Goal: Task Accomplishment & Management: Use online tool/utility

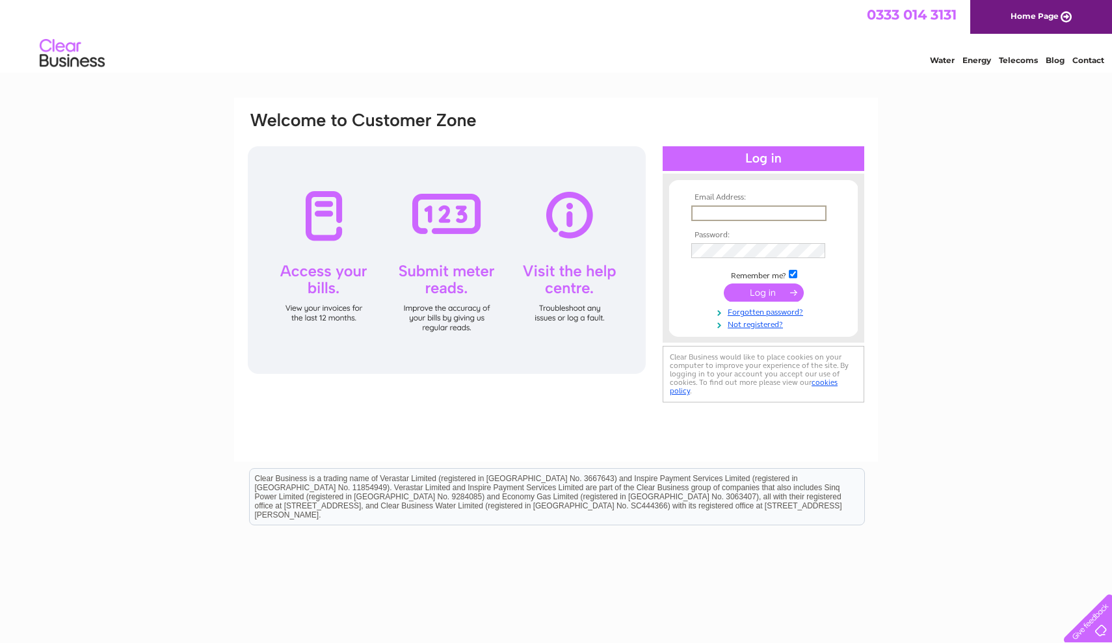
type input "[EMAIL_ADDRESS][DOMAIN_NAME]"
click at [763, 285] on input "submit" at bounding box center [764, 291] width 80 height 18
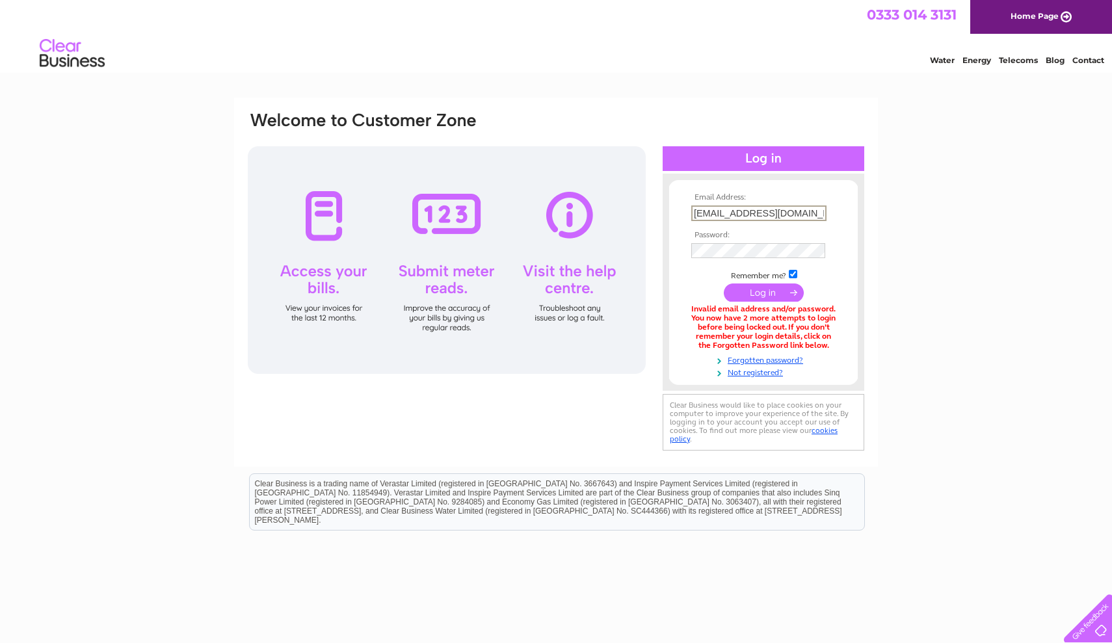
click at [961, 262] on div "Email Address: raysfastfoods@aol.com Password: Forgotten password?" at bounding box center [556, 394] width 1112 height 592
click at [767, 353] on link "Forgotten password?" at bounding box center [765, 358] width 148 height 12
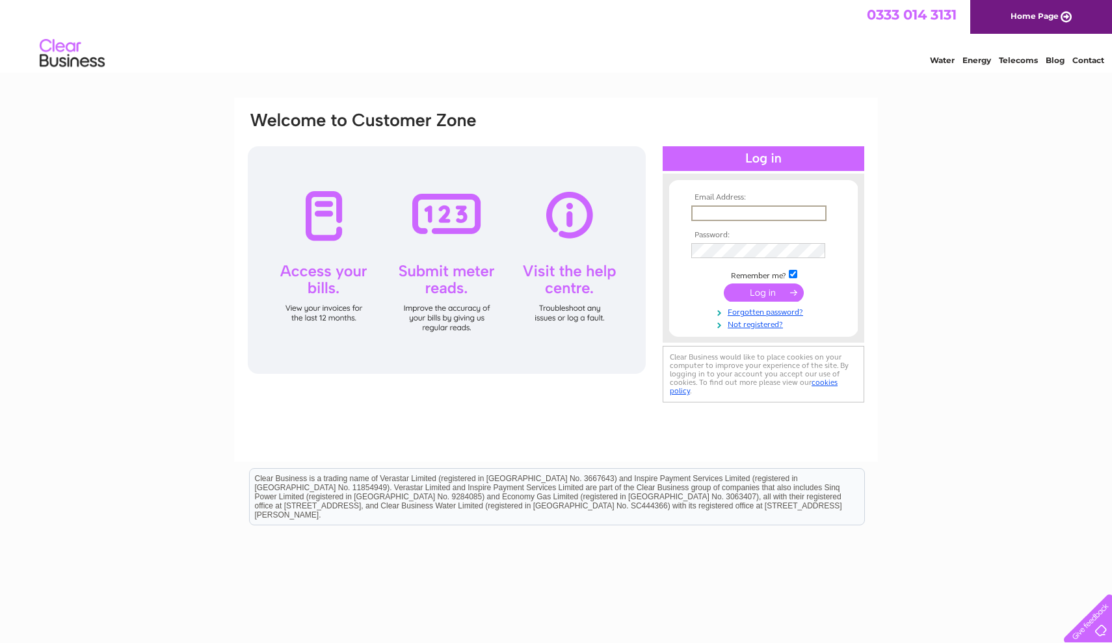
type input "[EMAIL_ADDRESS][DOMAIN_NAME]"
click at [769, 289] on input "submit" at bounding box center [764, 293] width 80 height 18
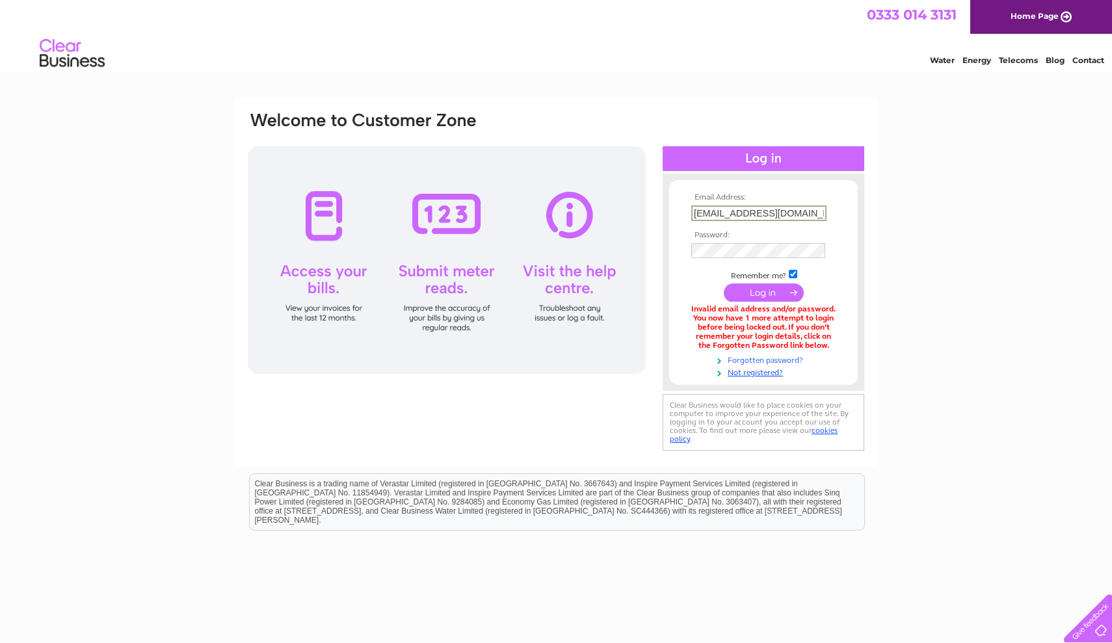
click at [770, 354] on link "Forgotten password?" at bounding box center [765, 359] width 148 height 12
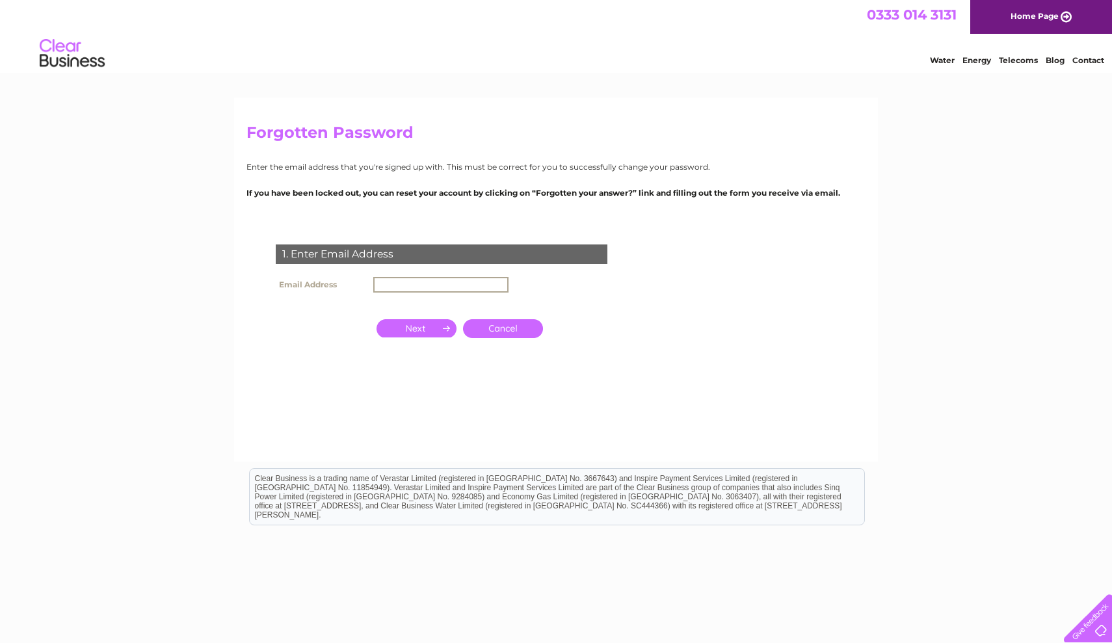
click at [385, 285] on input "text" at bounding box center [440, 285] width 135 height 16
type input "raysfastfoods@aol.com"
click at [424, 325] on input "button" at bounding box center [416, 327] width 80 height 18
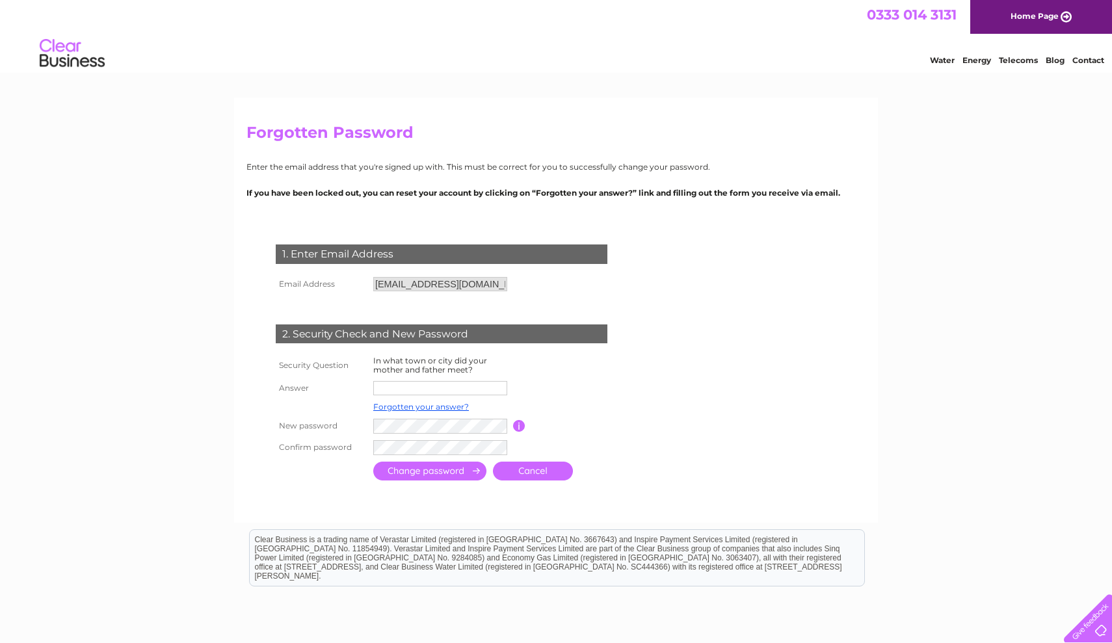
click at [531, 462] on link "Cancel" at bounding box center [533, 471] width 80 height 19
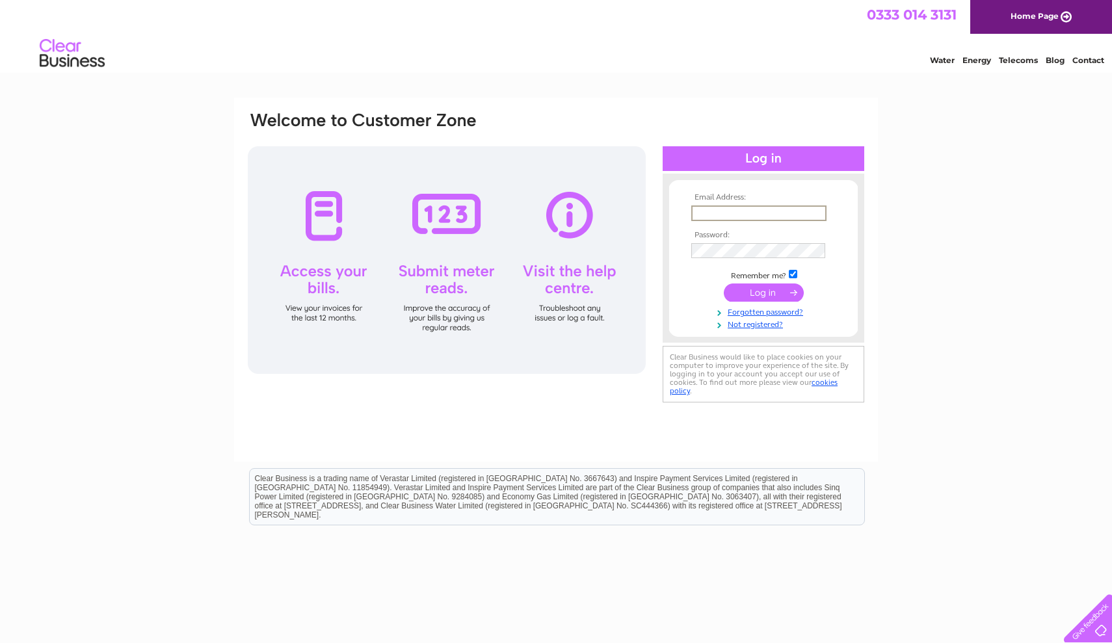
type input "raysfastfoods@aol.com"
click at [769, 294] on input "submit" at bounding box center [764, 293] width 80 height 18
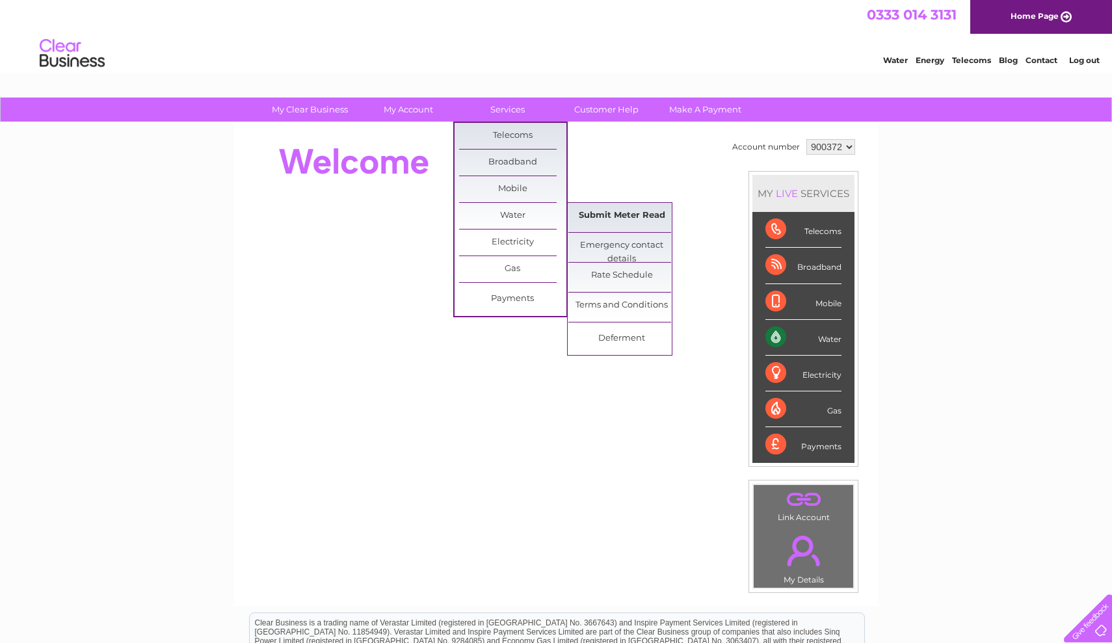
click at [606, 209] on link "Submit Meter Read" at bounding box center [621, 216] width 107 height 26
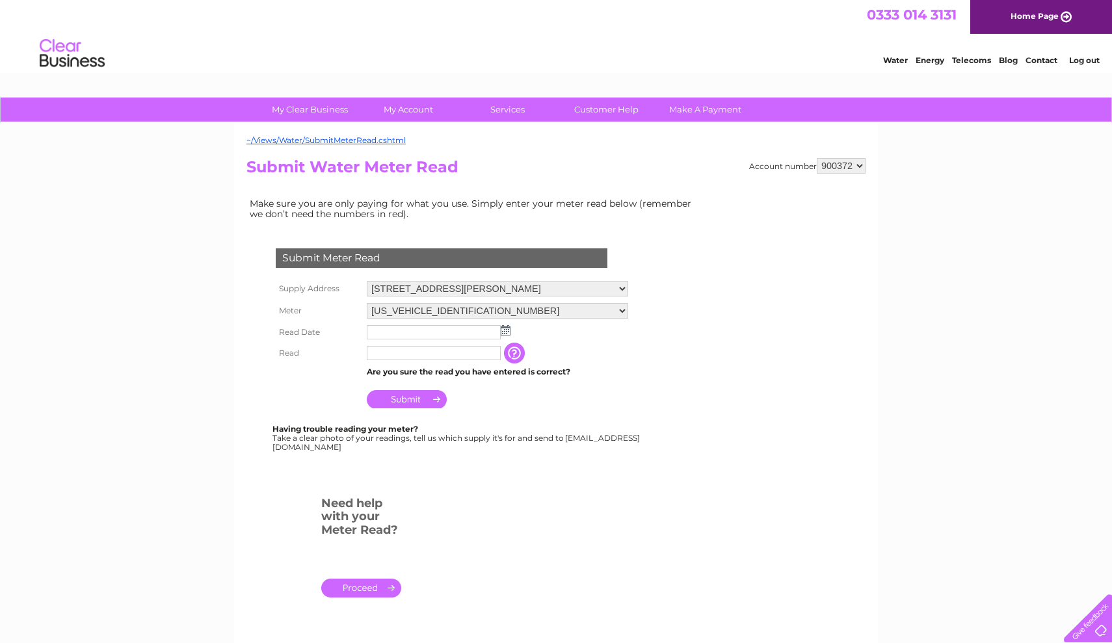
click at [505, 327] on img at bounding box center [506, 330] width 10 height 10
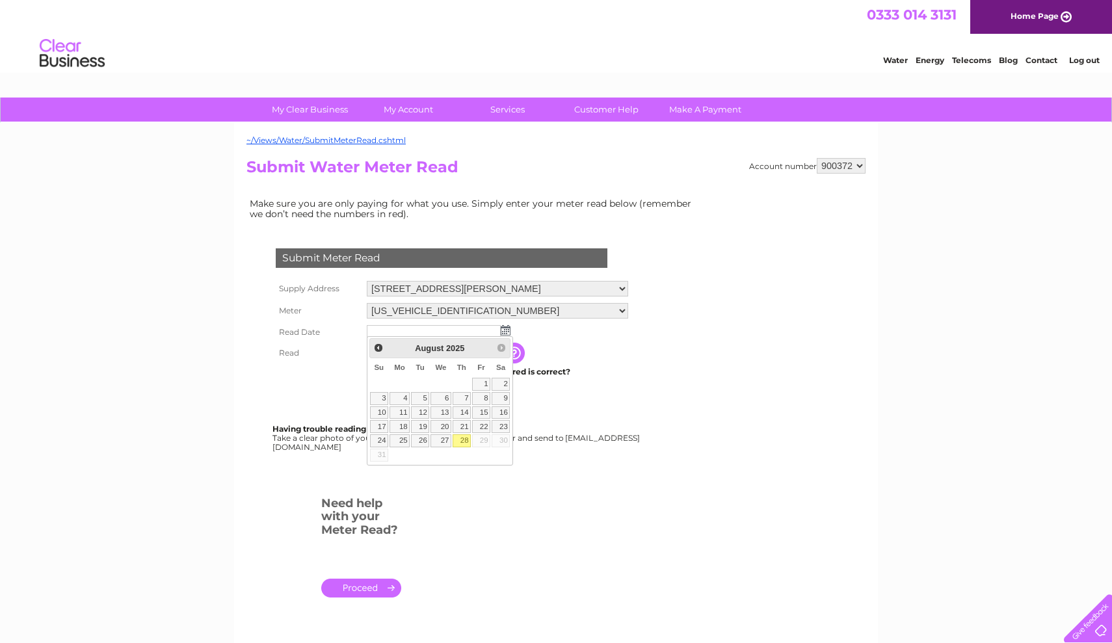
click at [466, 440] on link "28" at bounding box center [462, 440] width 18 height 13
type input "2025/08/28"
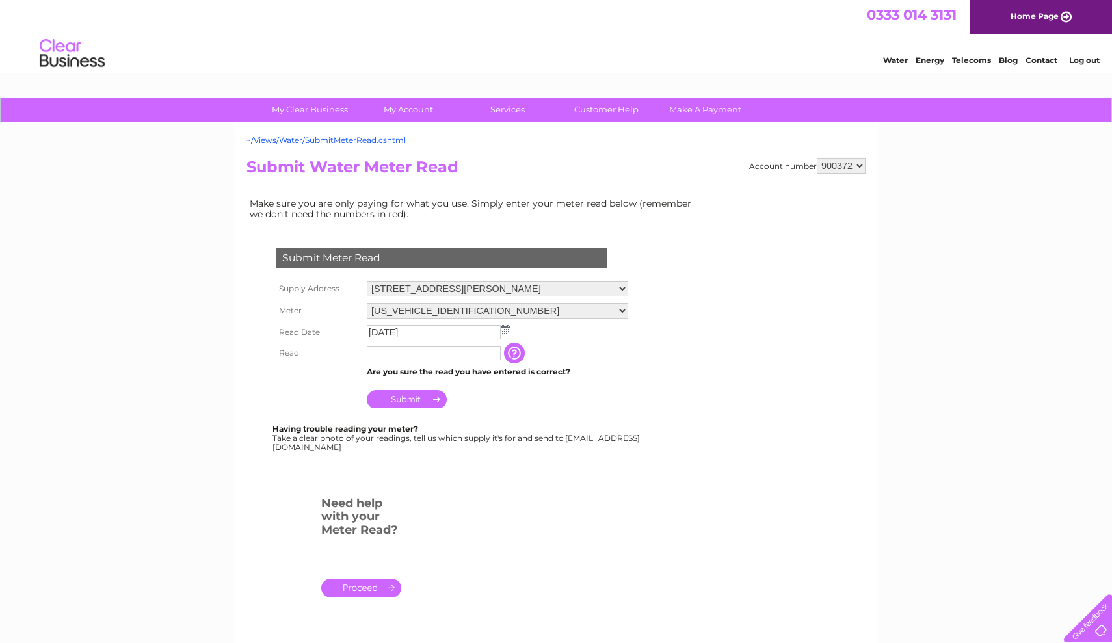
click at [384, 352] on input "text" at bounding box center [434, 353] width 134 height 14
type input "01232"
click at [419, 395] on input "Submit" at bounding box center [407, 399] width 80 height 18
